Goal: Manage account settings

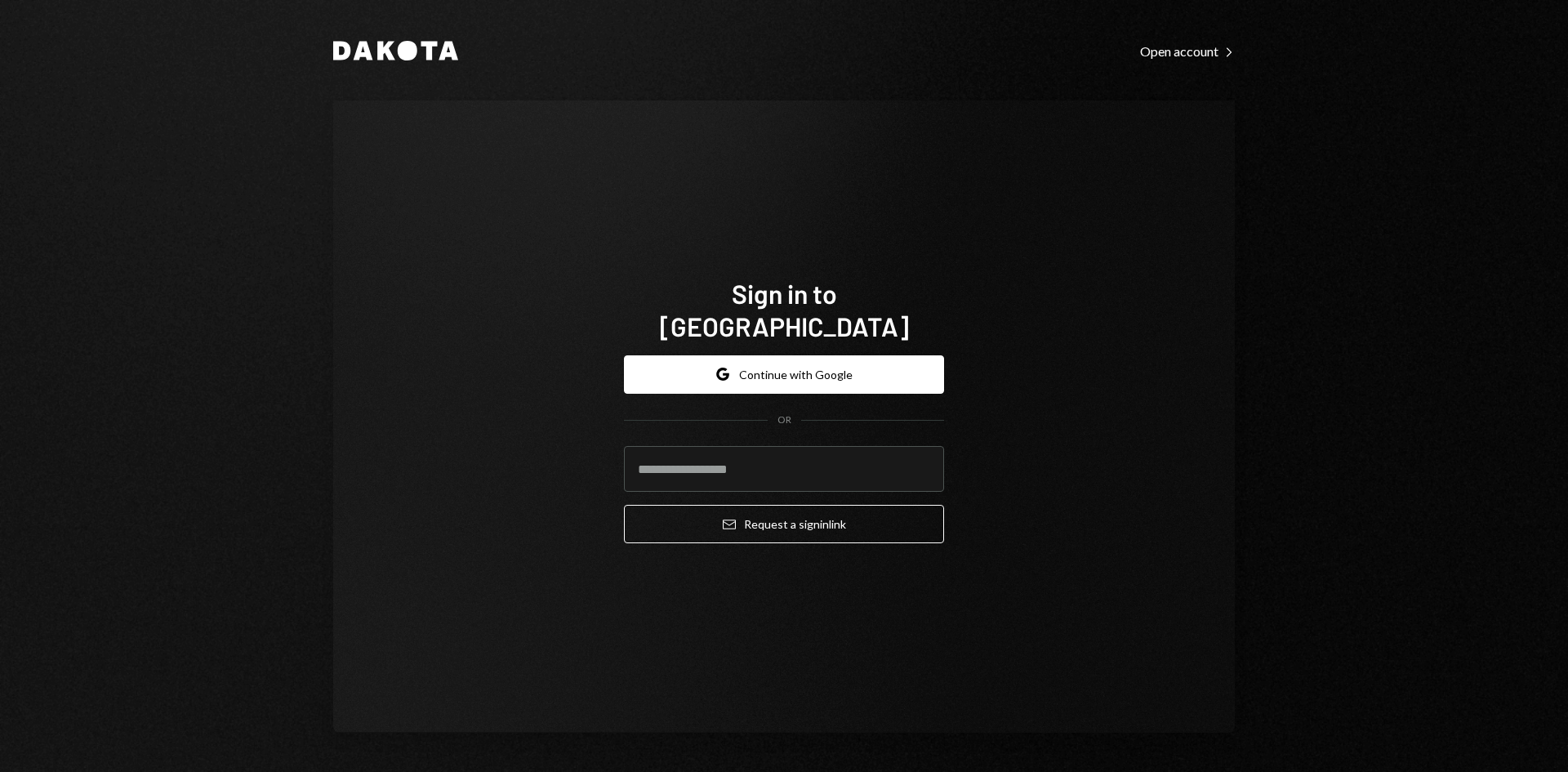
type input "**********"
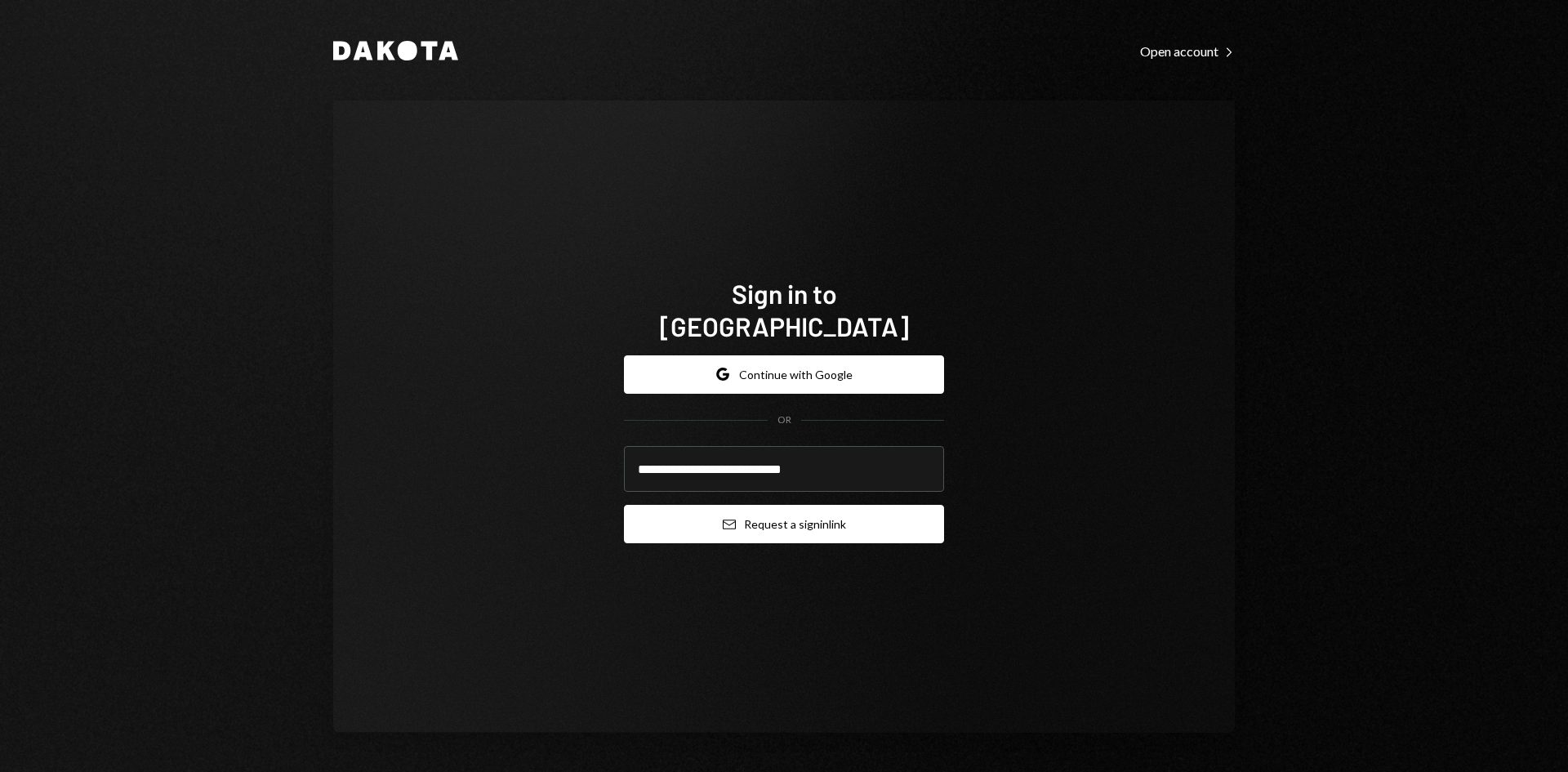
click at [775, 505] on button "Email Request a sign in link" at bounding box center [784, 524] width 320 height 39
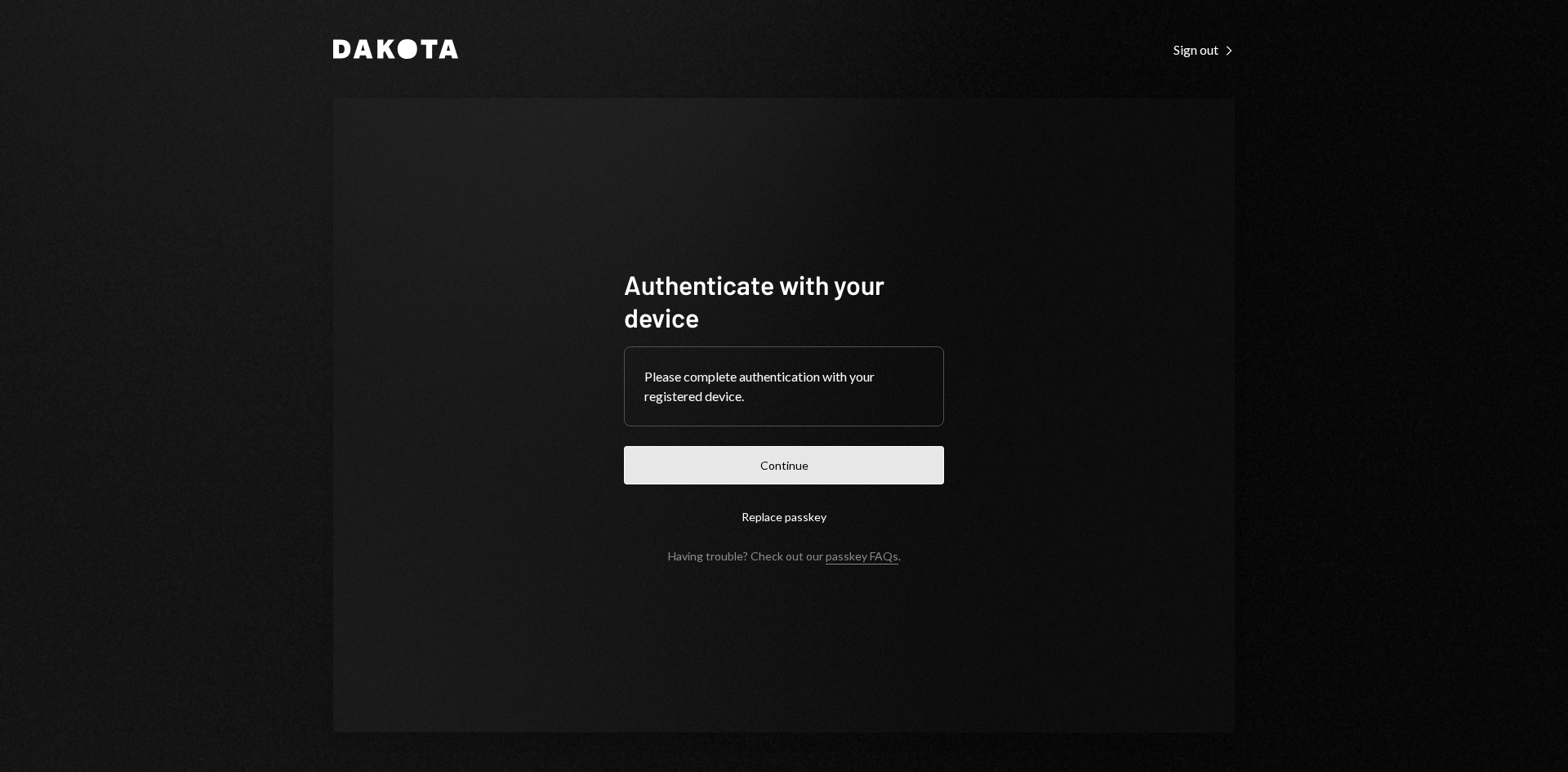
click at [872, 460] on button "Continue" at bounding box center [784, 465] width 320 height 39
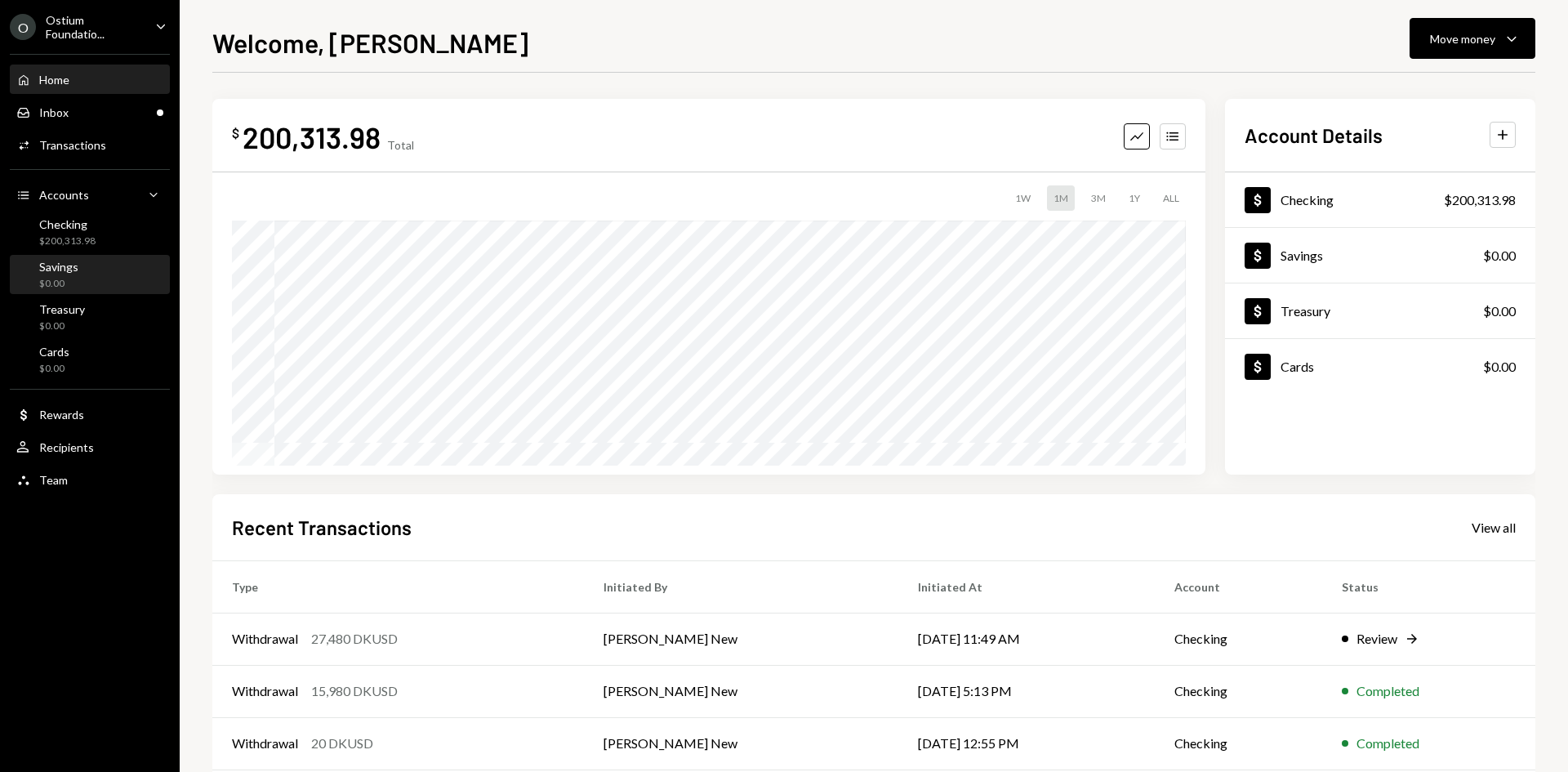
click at [69, 280] on div "$0.00" at bounding box center [59, 284] width 40 height 14
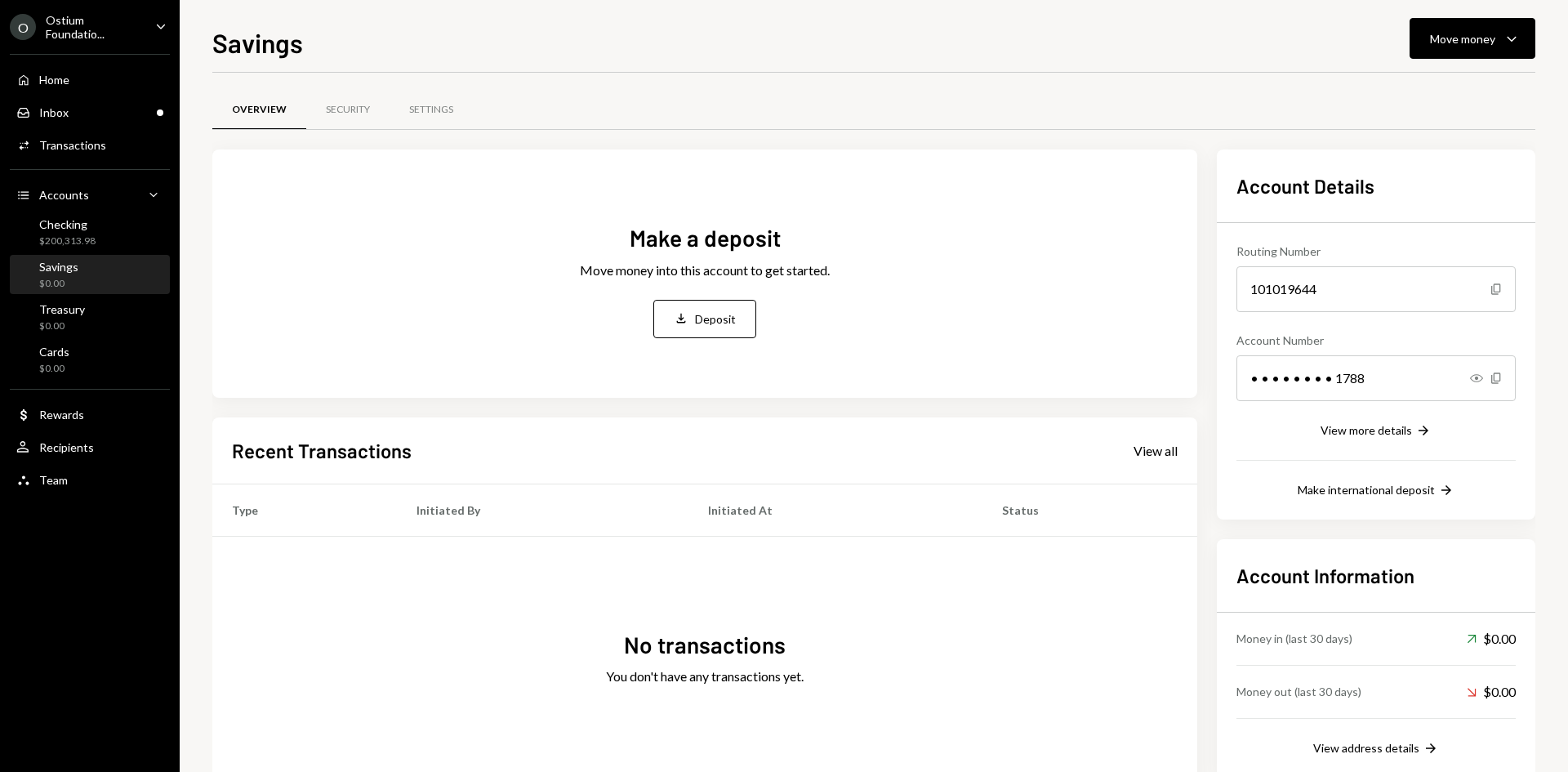
drag, startPoint x: 69, startPoint y: 280, endPoint x: 1037, endPoint y: 89, distance: 986.7
click at [1037, 89] on div "Overview Security Settings" at bounding box center [874, 109] width 1323 height 41
click at [447, 107] on div "Settings" at bounding box center [431, 109] width 44 height 14
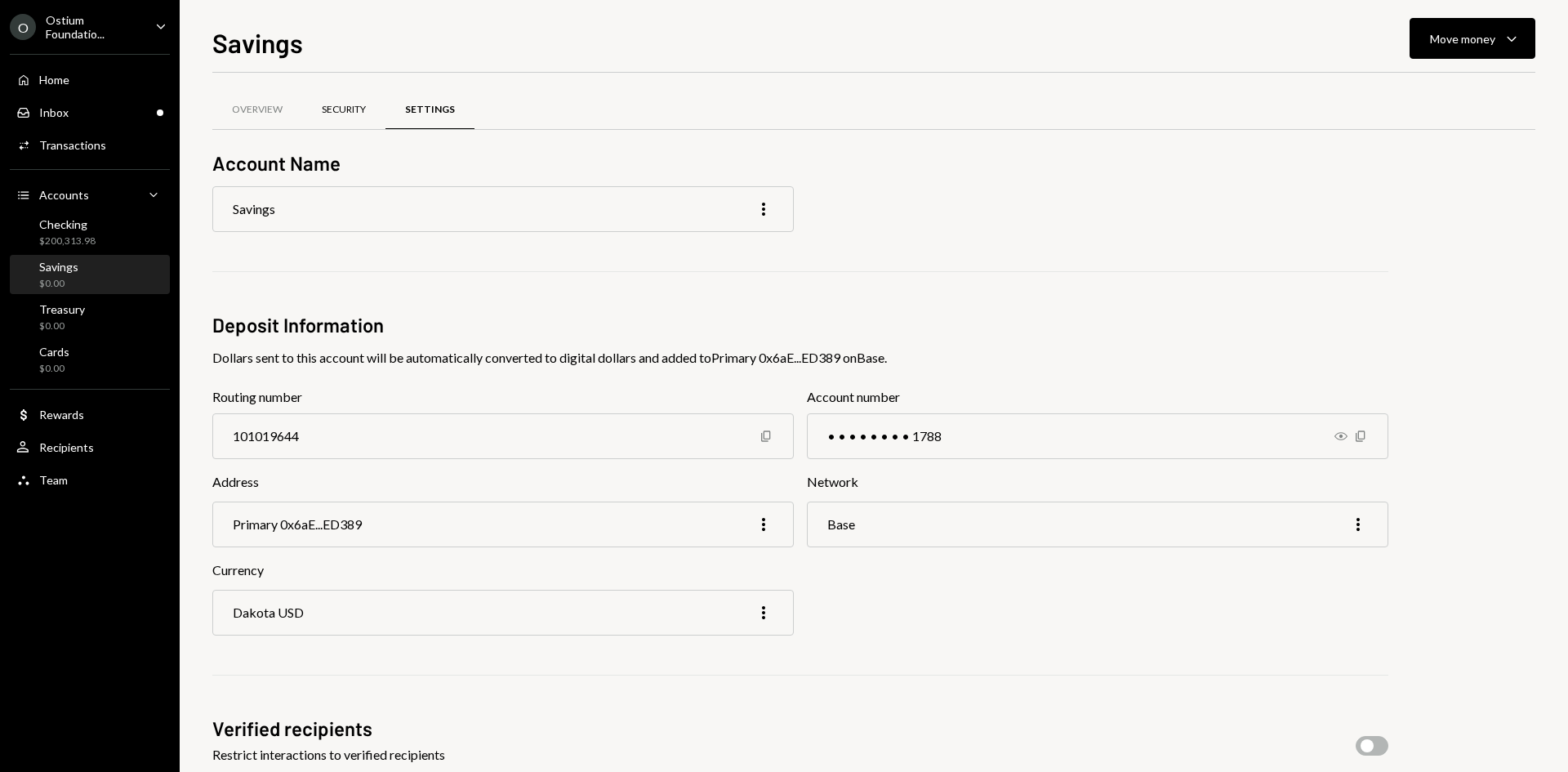
click at [344, 116] on div "Security" at bounding box center [344, 109] width 44 height 14
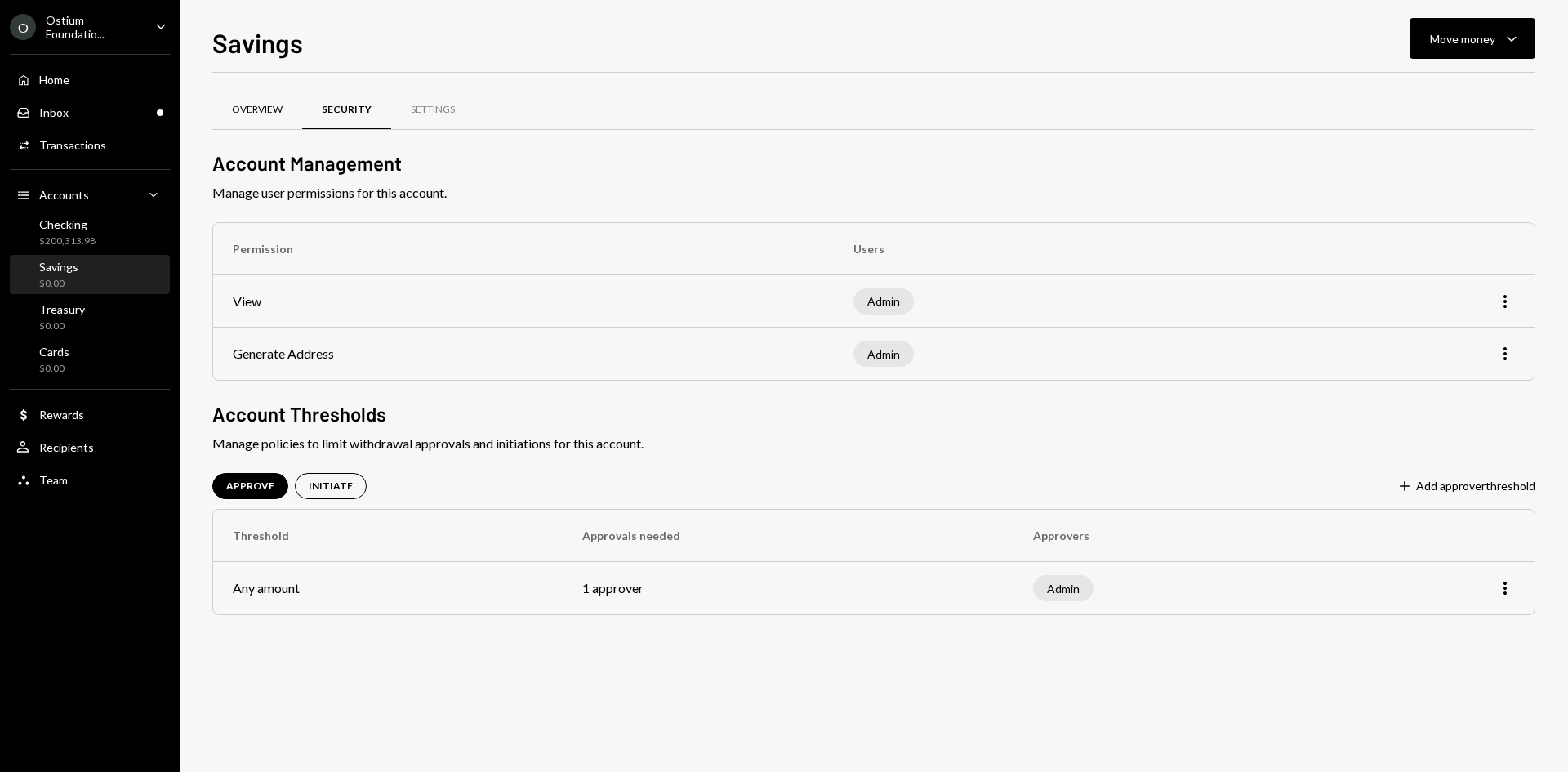
click at [249, 97] on div "Overview" at bounding box center [256, 110] width 90 height 40
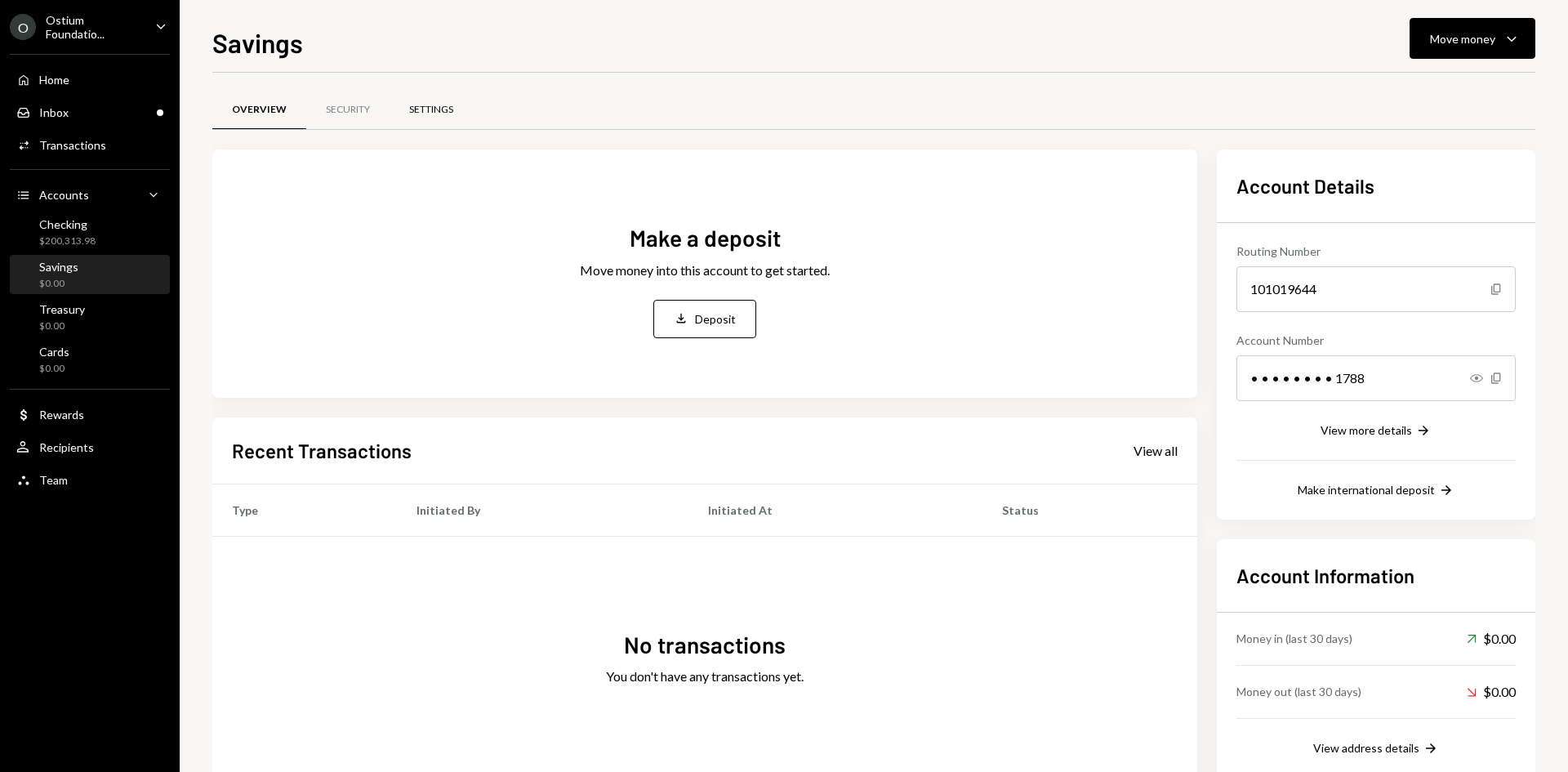
click at [417, 110] on div "Settings" at bounding box center [431, 109] width 44 height 14
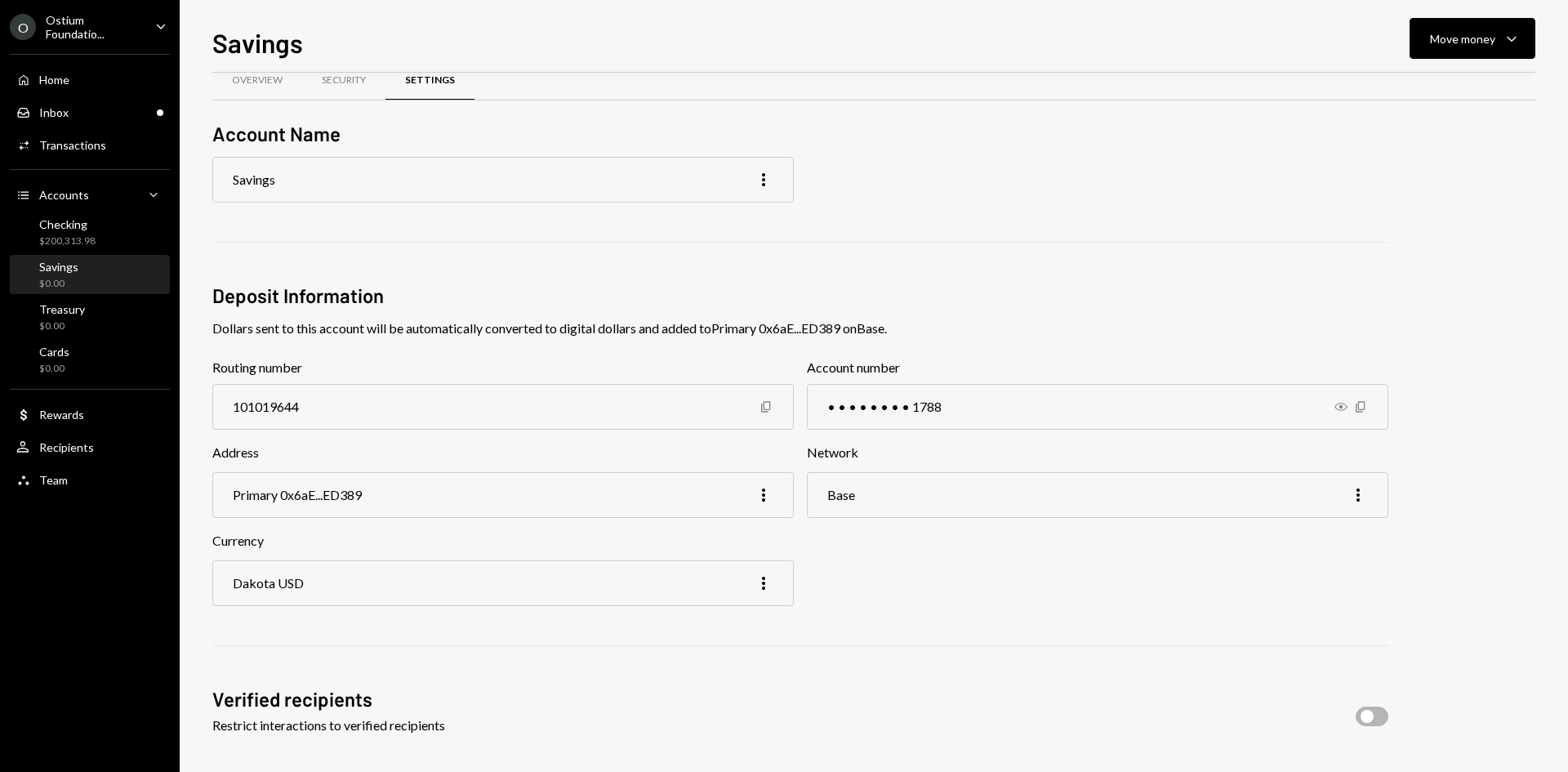
scroll to position [38, 0]
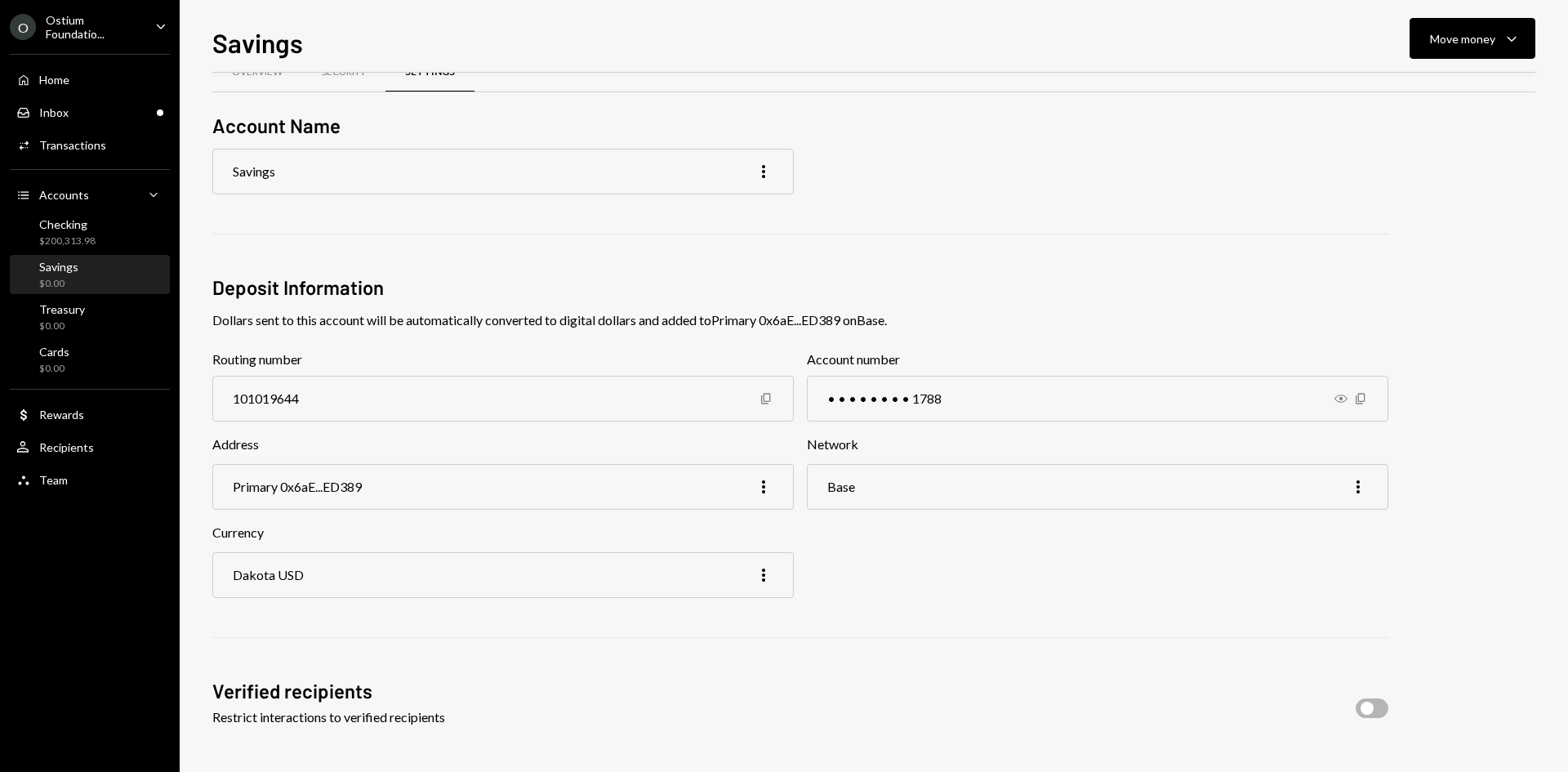
click at [600, 592] on div "Dakota USD More" at bounding box center [502, 575] width 581 height 46
click at [758, 584] on icon "More" at bounding box center [763, 575] width 20 height 20
click at [721, 601] on div "Edit" at bounding box center [726, 610] width 82 height 28
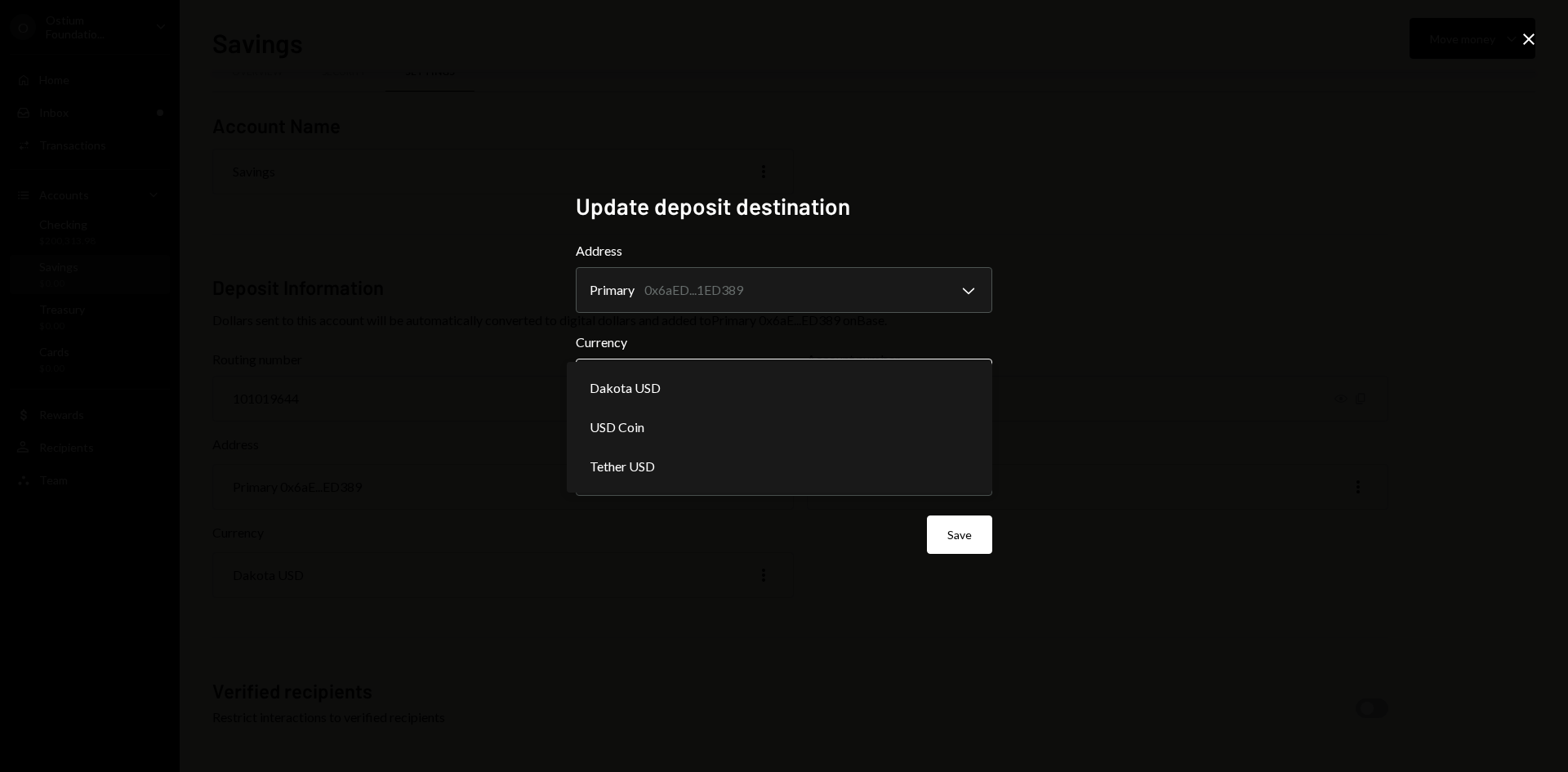
click at [702, 381] on body "**********" at bounding box center [784, 386] width 1568 height 772
select select "****"
click at [1529, 41] on icon "Close" at bounding box center [1528, 39] width 20 height 20
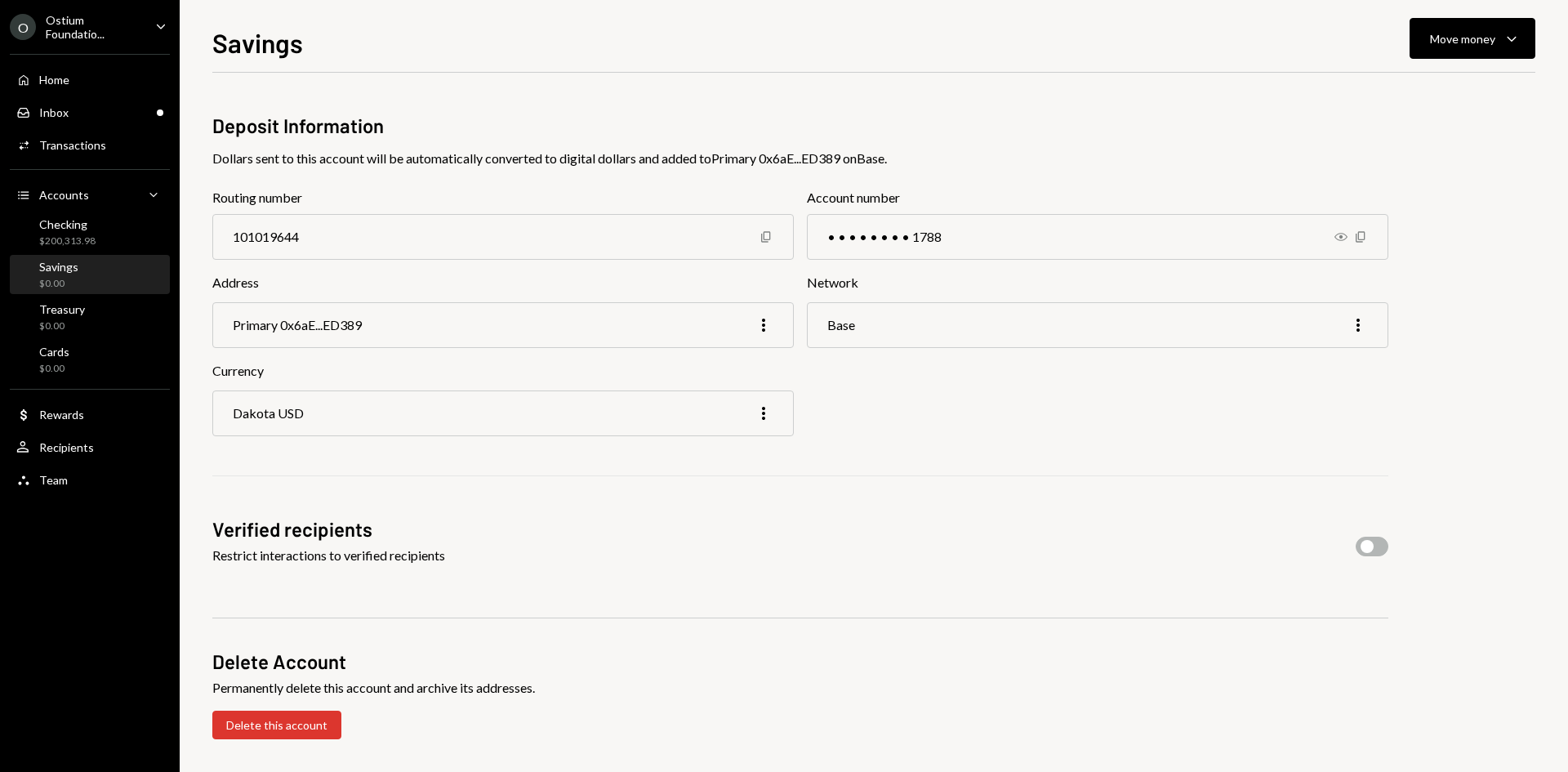
scroll to position [0, 0]
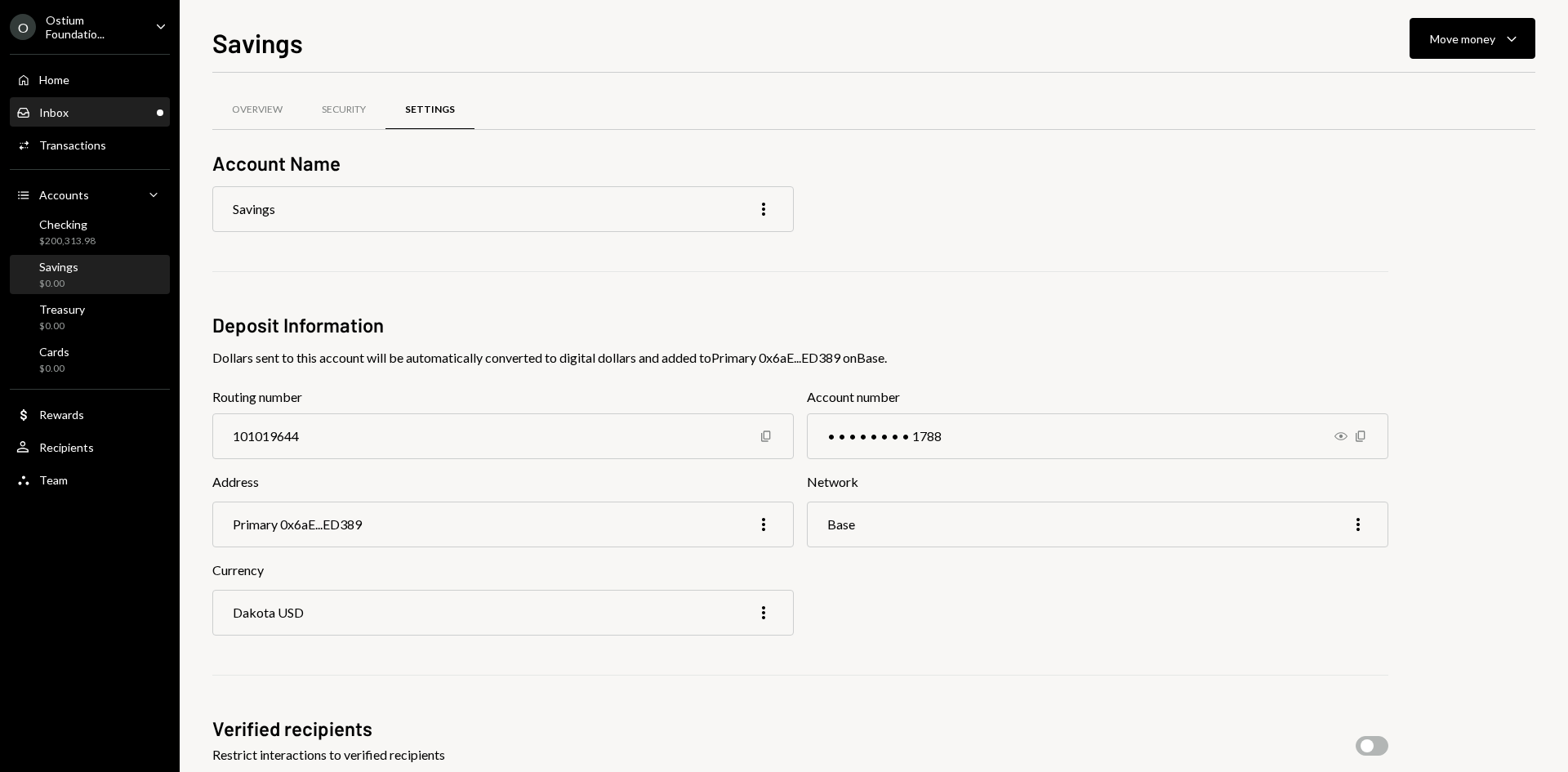
click at [46, 119] on div "Inbox" at bounding box center [54, 112] width 29 height 14
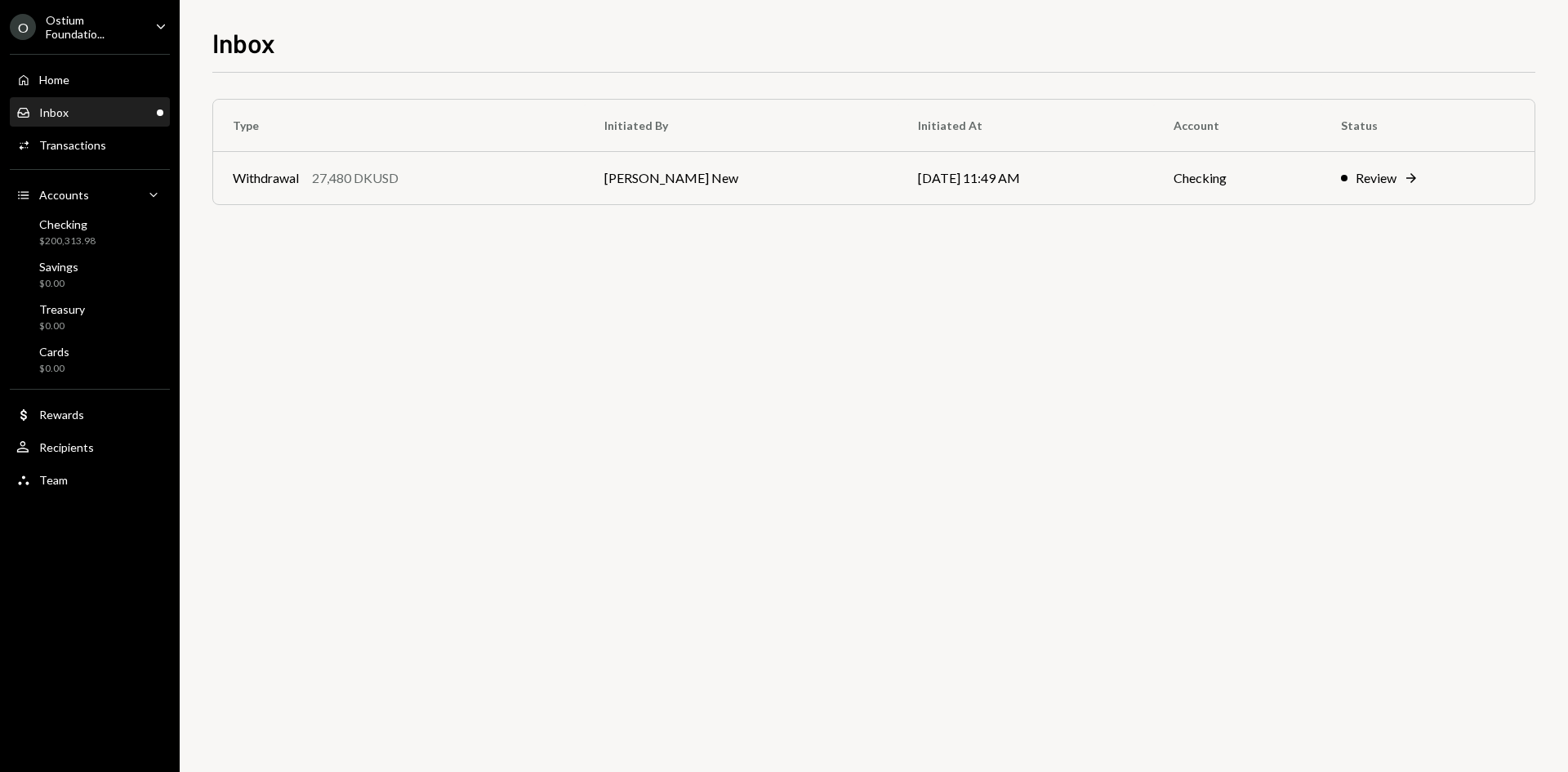
click at [933, 209] on div "Type Initiated By Initiated At Account Status Withdrawal 27,480 DKUSD [PERSON_N…" at bounding box center [874, 168] width 1323 height 139
click at [939, 200] on td "[DATE] 11:49 AM" at bounding box center [1026, 177] width 255 height 52
